Goal: Information Seeking & Learning: Learn about a topic

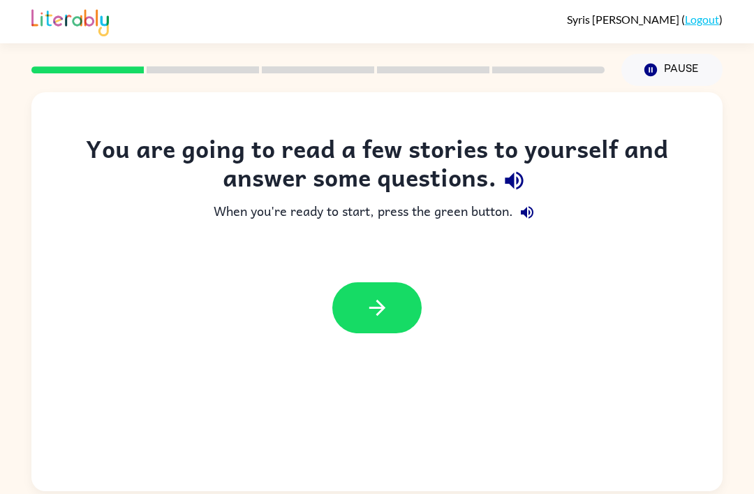
click at [367, 341] on div at bounding box center [376, 307] width 691 height 79
click at [384, 333] on button "button" at bounding box center [376, 307] width 89 height 51
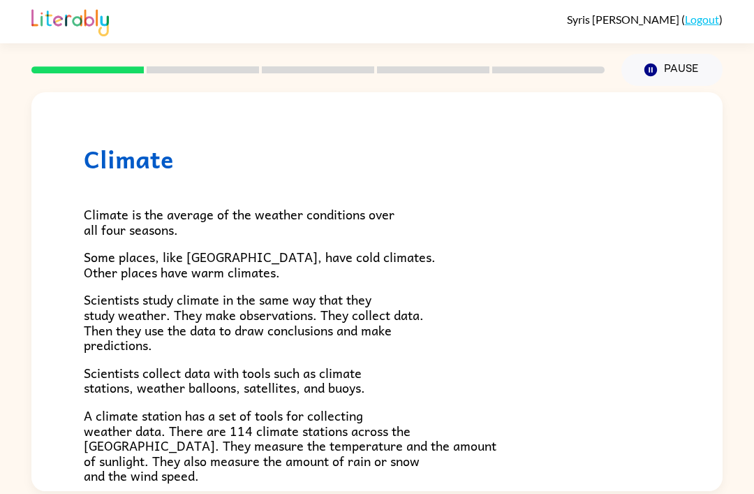
click at [375, 307] on span "Scientists study climate in the same way that they study weather. They make obs…" at bounding box center [254, 322] width 340 height 66
click at [651, 74] on icon "button" at bounding box center [651, 70] width 13 height 13
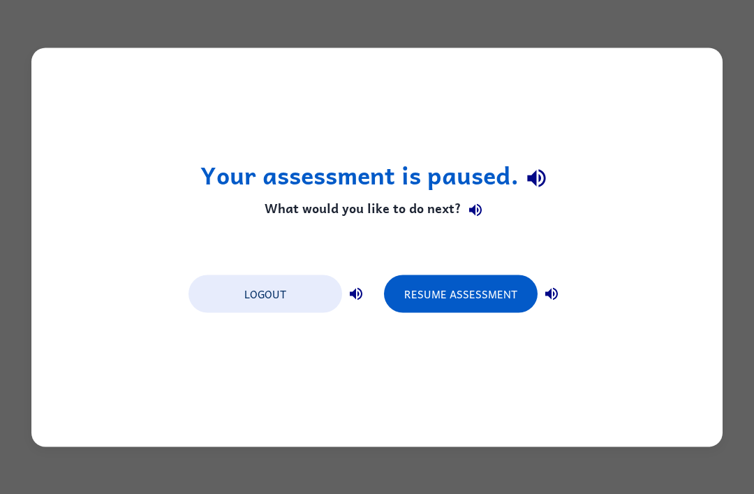
click at [254, 293] on button "Logout" at bounding box center [266, 293] width 154 height 38
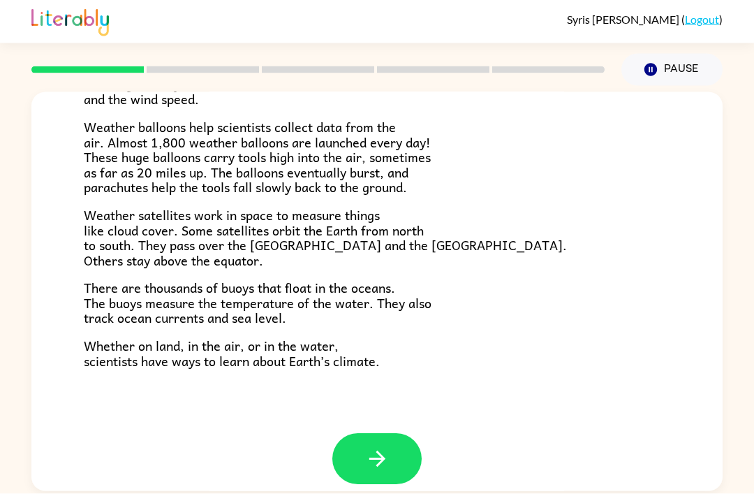
scroll to position [12, 0]
click at [395, 437] on button "button" at bounding box center [376, 459] width 89 height 51
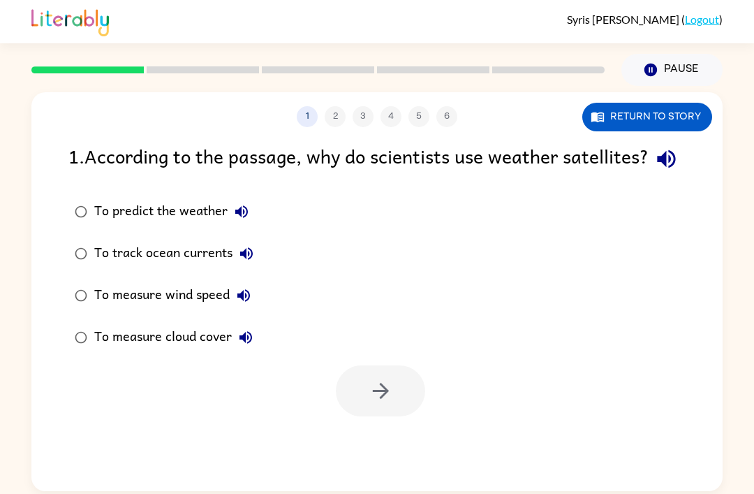
scroll to position [0, 0]
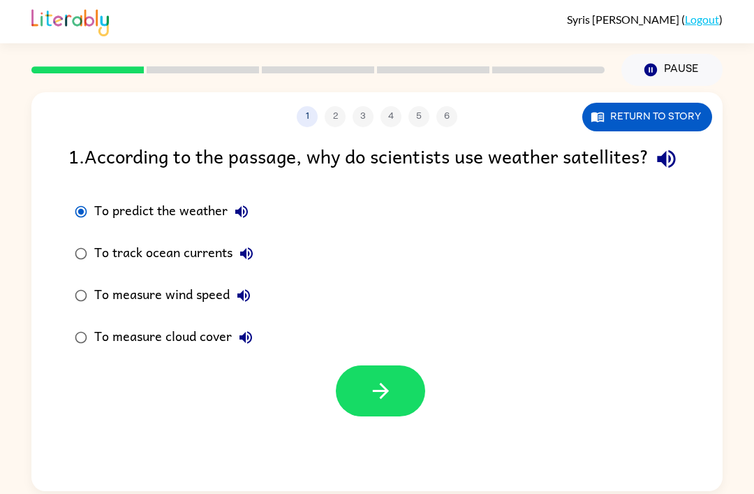
click at [690, 115] on button "Return to story" at bounding box center [647, 117] width 130 height 29
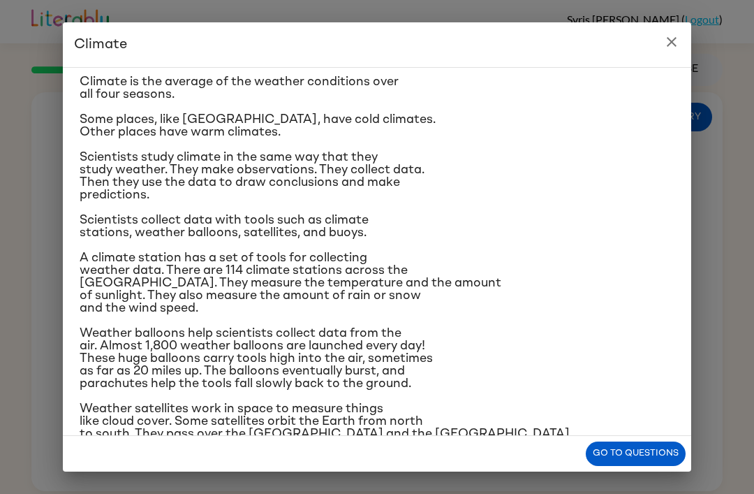
scroll to position [38, 0]
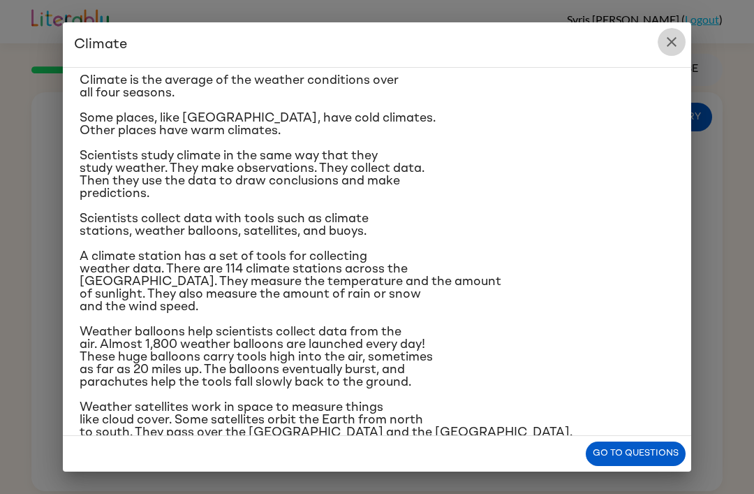
click at [668, 43] on icon "close" at bounding box center [671, 42] width 17 height 17
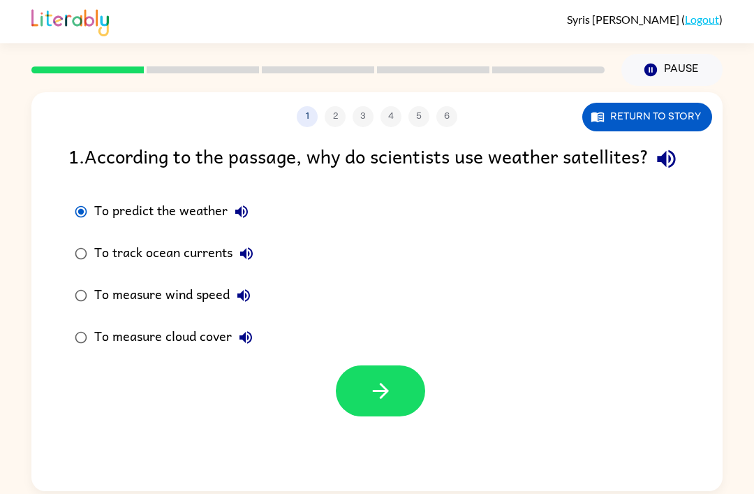
click at [400, 413] on button "button" at bounding box center [380, 390] width 89 height 51
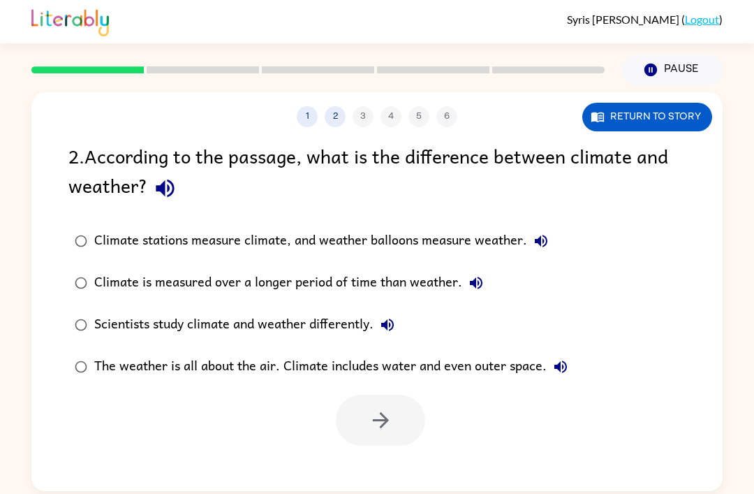
click at [281, 333] on label "Scientists study climate and weather differently." at bounding box center [321, 325] width 521 height 42
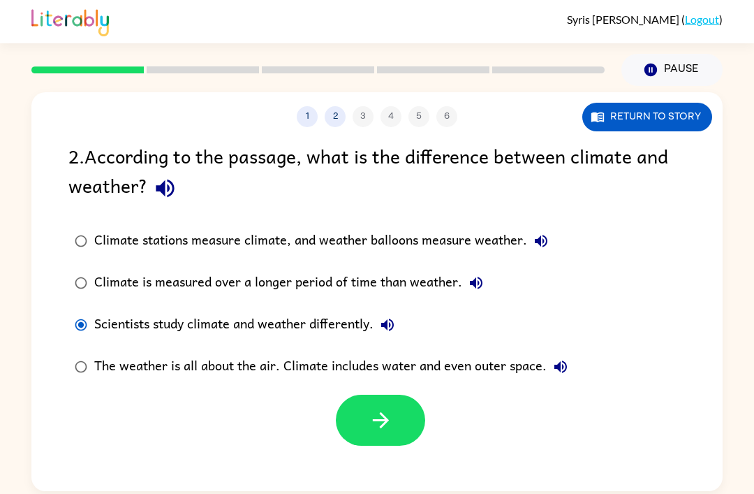
click at [233, 313] on div "Scientists study climate and weather differently." at bounding box center [247, 325] width 307 height 28
click at [267, 270] on div "Climate is measured over a longer period of time than weather." at bounding box center [292, 283] width 396 height 28
click at [327, 281] on div "Climate is measured over a longer period of time than weather." at bounding box center [292, 283] width 396 height 28
click at [338, 358] on div "The weather is all about the air. Climate includes water and even outer space." at bounding box center [334, 367] width 480 height 28
click at [377, 412] on icon "button" at bounding box center [381, 420] width 24 height 24
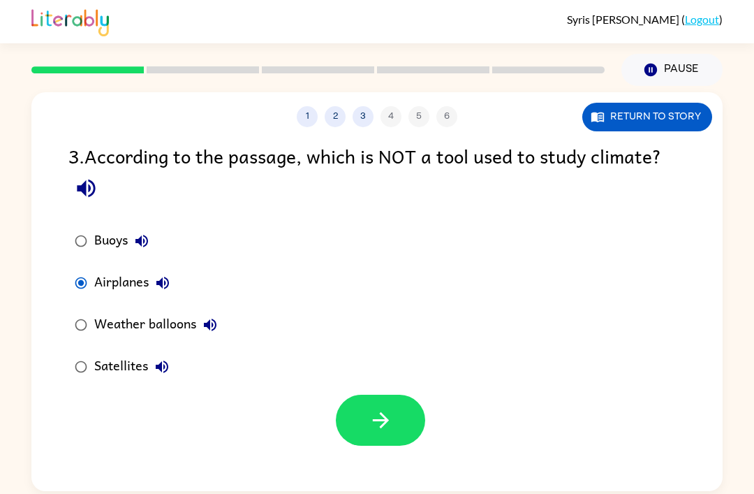
click at [370, 395] on button "button" at bounding box center [380, 420] width 89 height 51
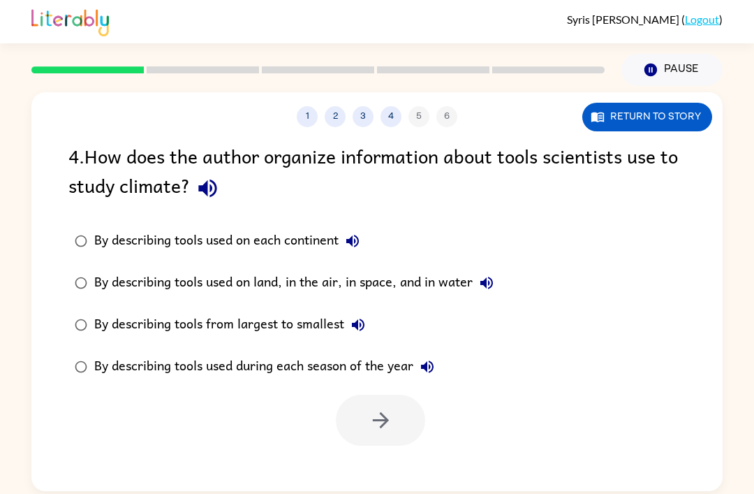
click at [346, 288] on label "By describing tools used on land, in the air, in space, and in water" at bounding box center [284, 283] width 447 height 42
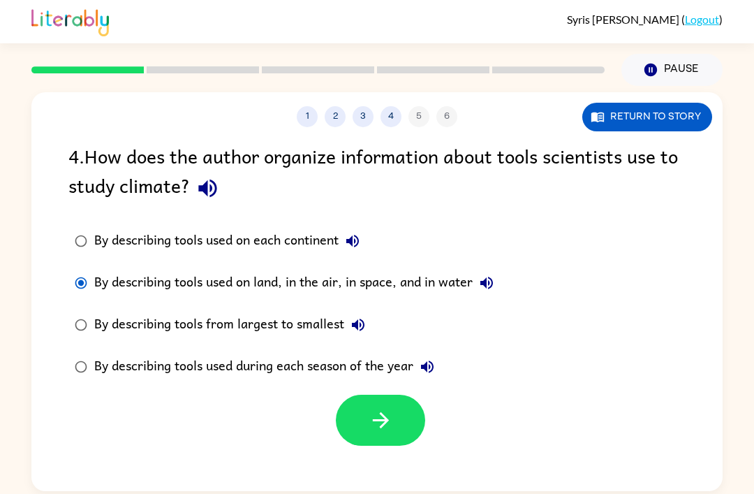
click at [348, 269] on div "By describing tools used on land, in the air, in space, and in water" at bounding box center [297, 283] width 406 height 28
click at [386, 412] on icon "button" at bounding box center [380, 420] width 16 height 16
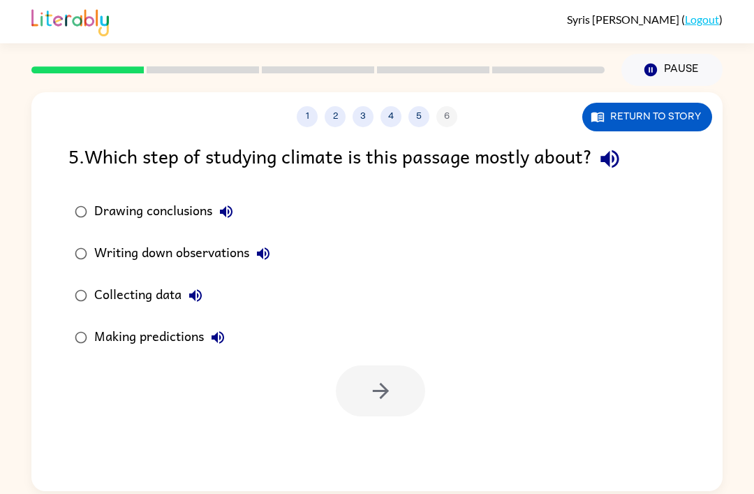
click at [177, 285] on div "Collecting data" at bounding box center [151, 295] width 115 height 28
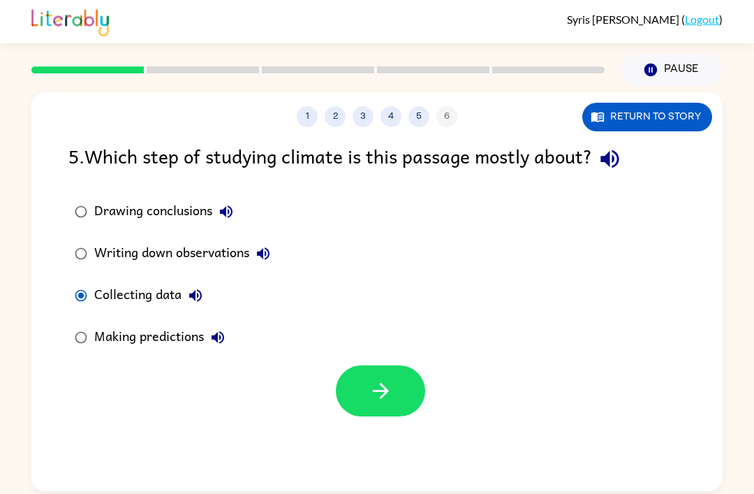
click at [145, 324] on div "Making predictions" at bounding box center [163, 337] width 138 height 28
click at [152, 289] on div "Collecting data" at bounding box center [151, 295] width 115 height 28
click at [162, 287] on div "Collecting data" at bounding box center [151, 295] width 115 height 28
click at [403, 387] on button "button" at bounding box center [380, 390] width 89 height 51
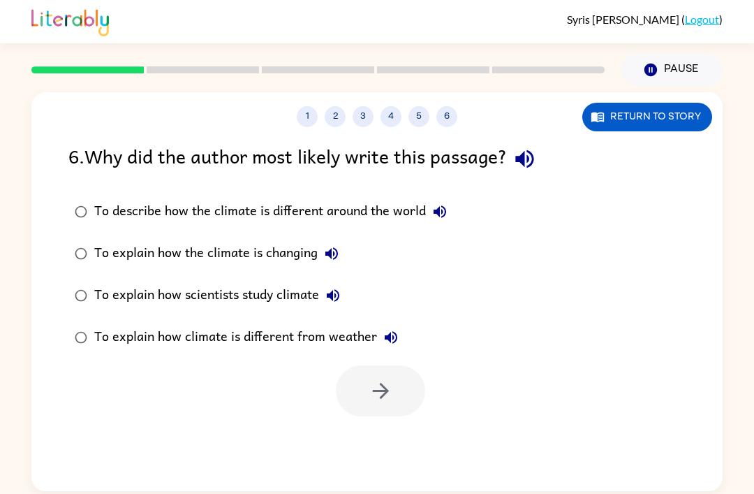
click at [302, 284] on div "To explain how scientists study climate" at bounding box center [220, 295] width 253 height 28
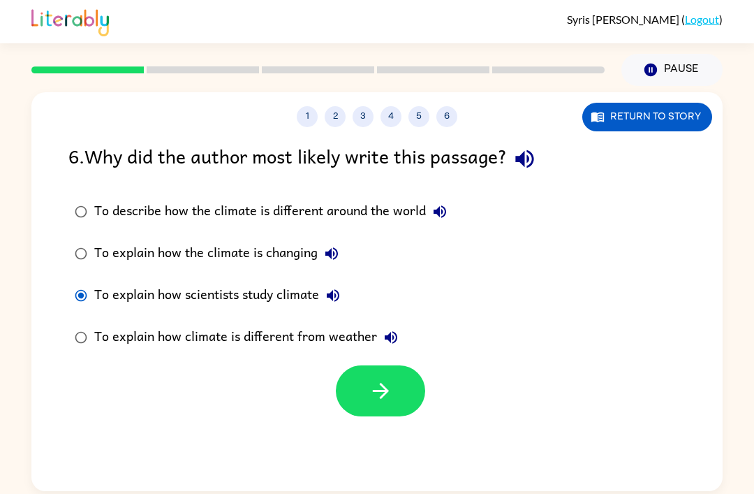
click at [385, 379] on icon "button" at bounding box center [381, 391] width 24 height 24
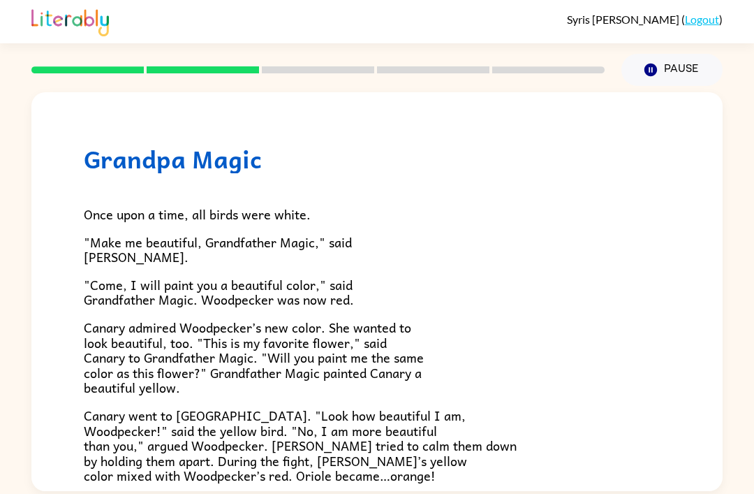
click at [673, 54] on button "Pause Pause" at bounding box center [672, 70] width 101 height 32
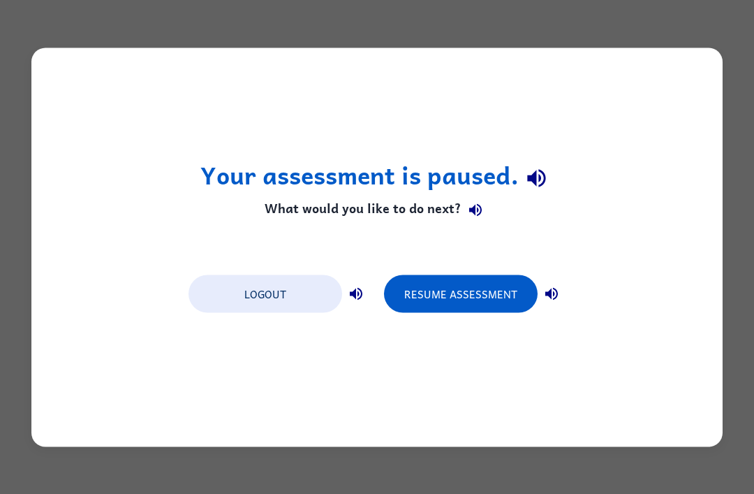
click at [446, 302] on button "Resume Assessment" at bounding box center [461, 293] width 154 height 38
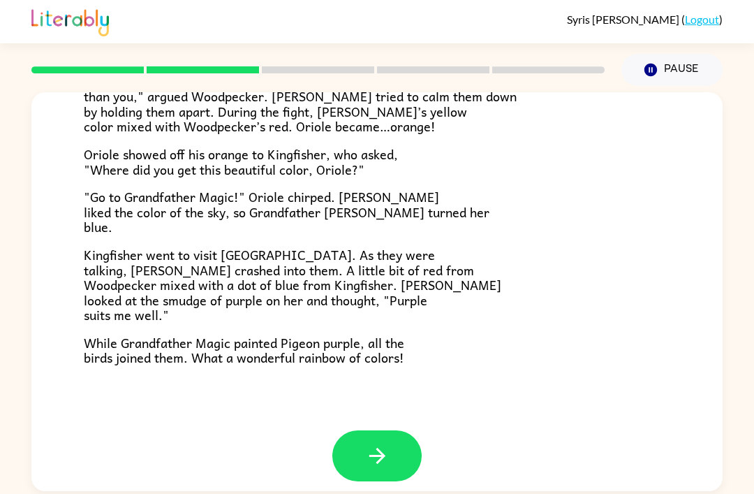
scroll to position [346, 0]
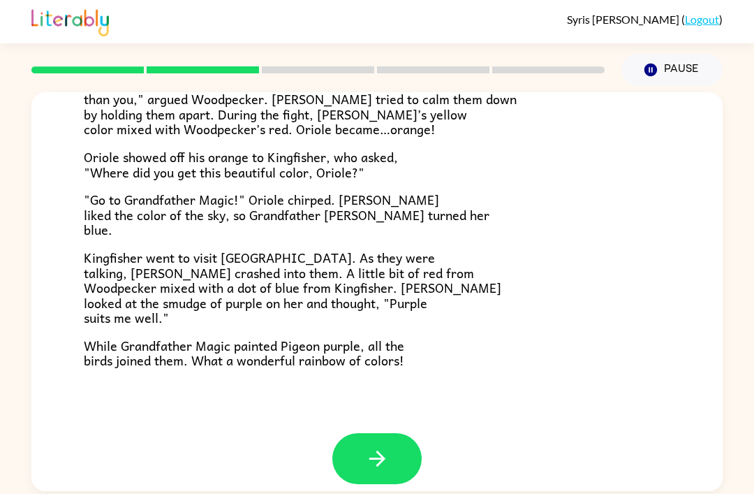
click at [387, 448] on icon "button" at bounding box center [377, 458] width 24 height 24
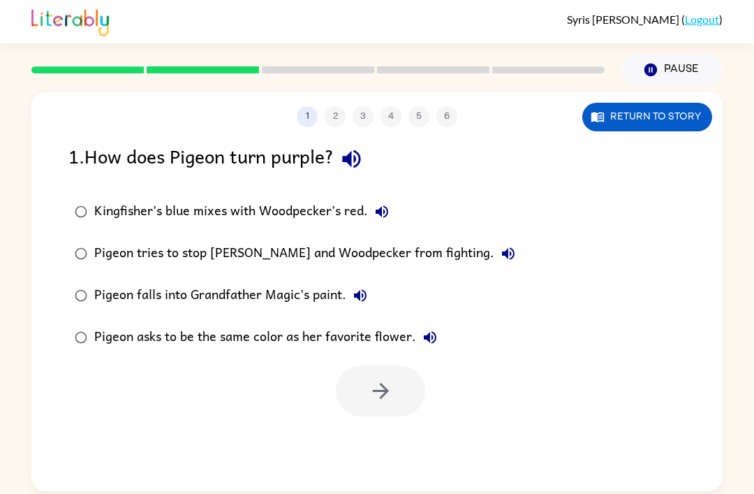
scroll to position [0, 0]
click at [666, 71] on button "Pause Pause" at bounding box center [672, 70] width 101 height 32
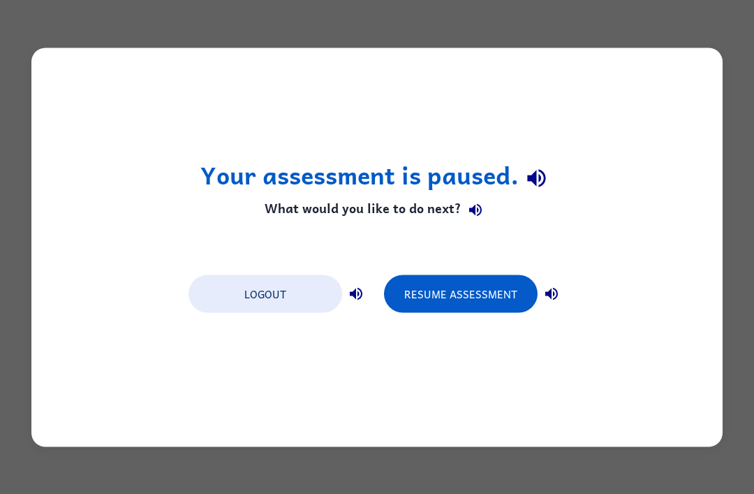
click at [257, 298] on button "Logout" at bounding box center [266, 293] width 154 height 38
